Goal: Find contact information: Find contact information

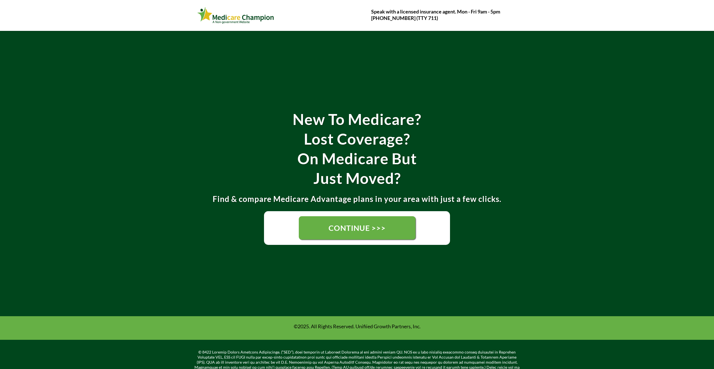
scroll to position [81, 0]
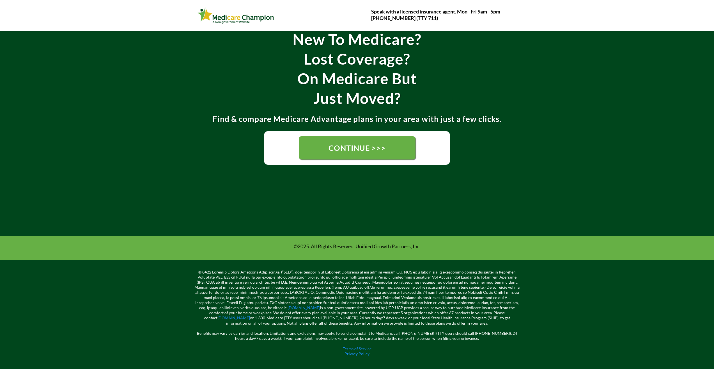
click at [346, 158] on link "CONTINUE >>>" at bounding box center [357, 147] width 117 height 23
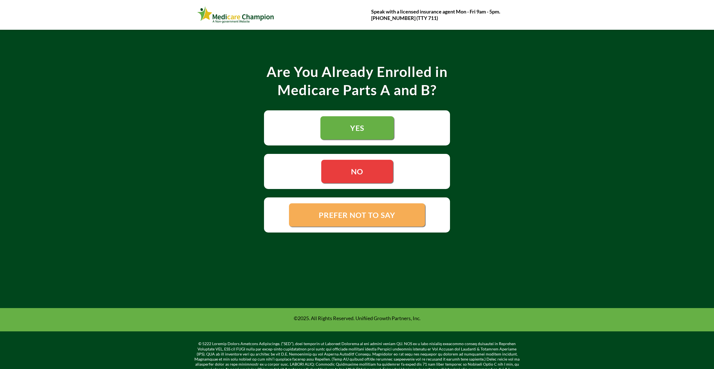
scroll to position [118, 0]
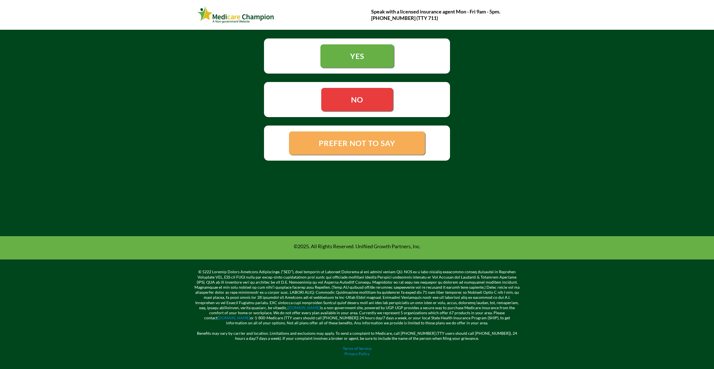
click at [411, 137] on link "PREFER NOT TO SAY" at bounding box center [357, 142] width 136 height 23
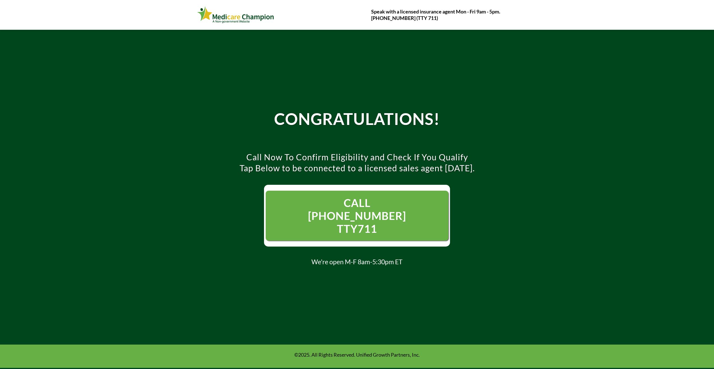
click at [303, 204] on span "CALL 1- 844-594-3043 TTY711" at bounding box center [357, 215] width 126 height 39
